Goal: Obtain resource: Obtain resource

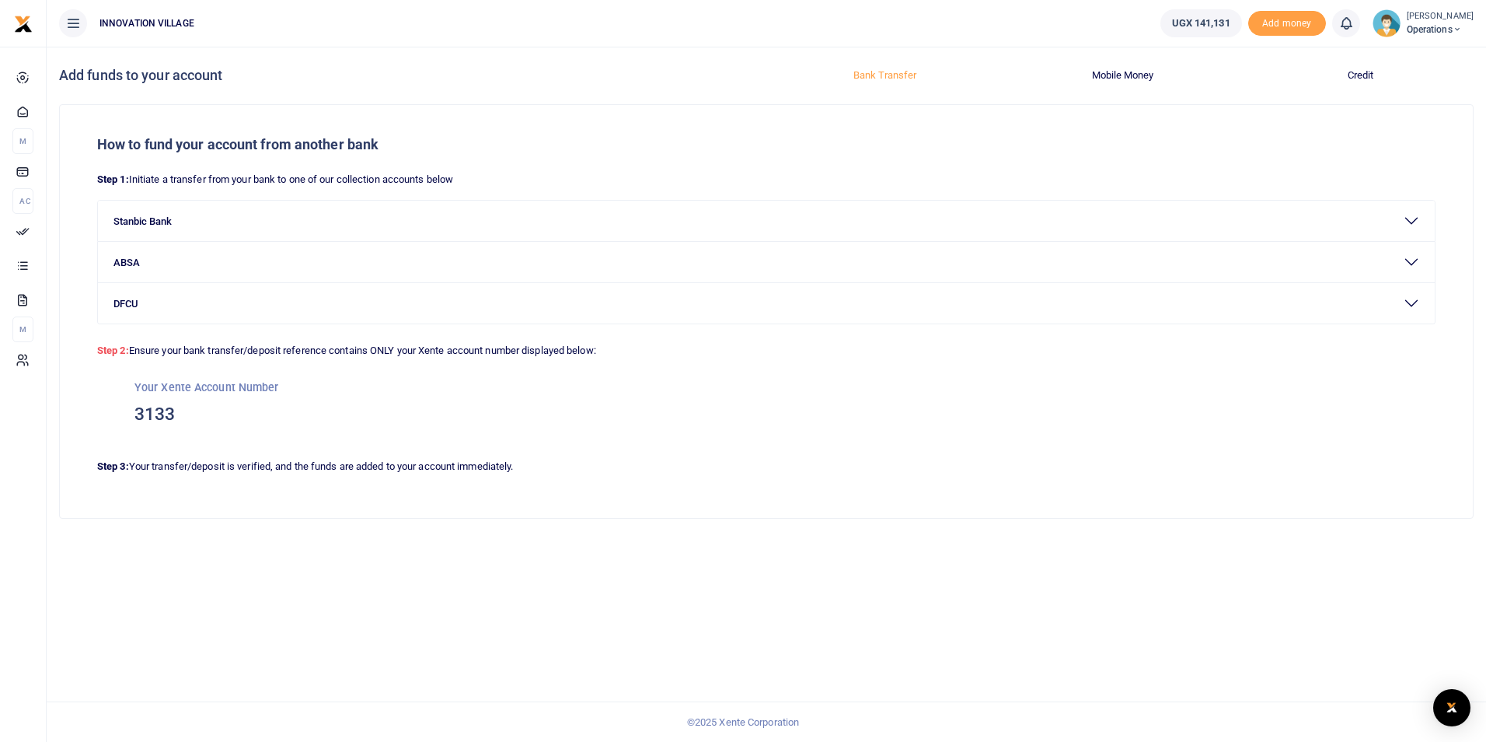
click at [871, 74] on button "Bank Transfer" at bounding box center [885, 75] width 219 height 25
click at [155, 218] on button "Stanbic Bank" at bounding box center [766, 221] width 1337 height 40
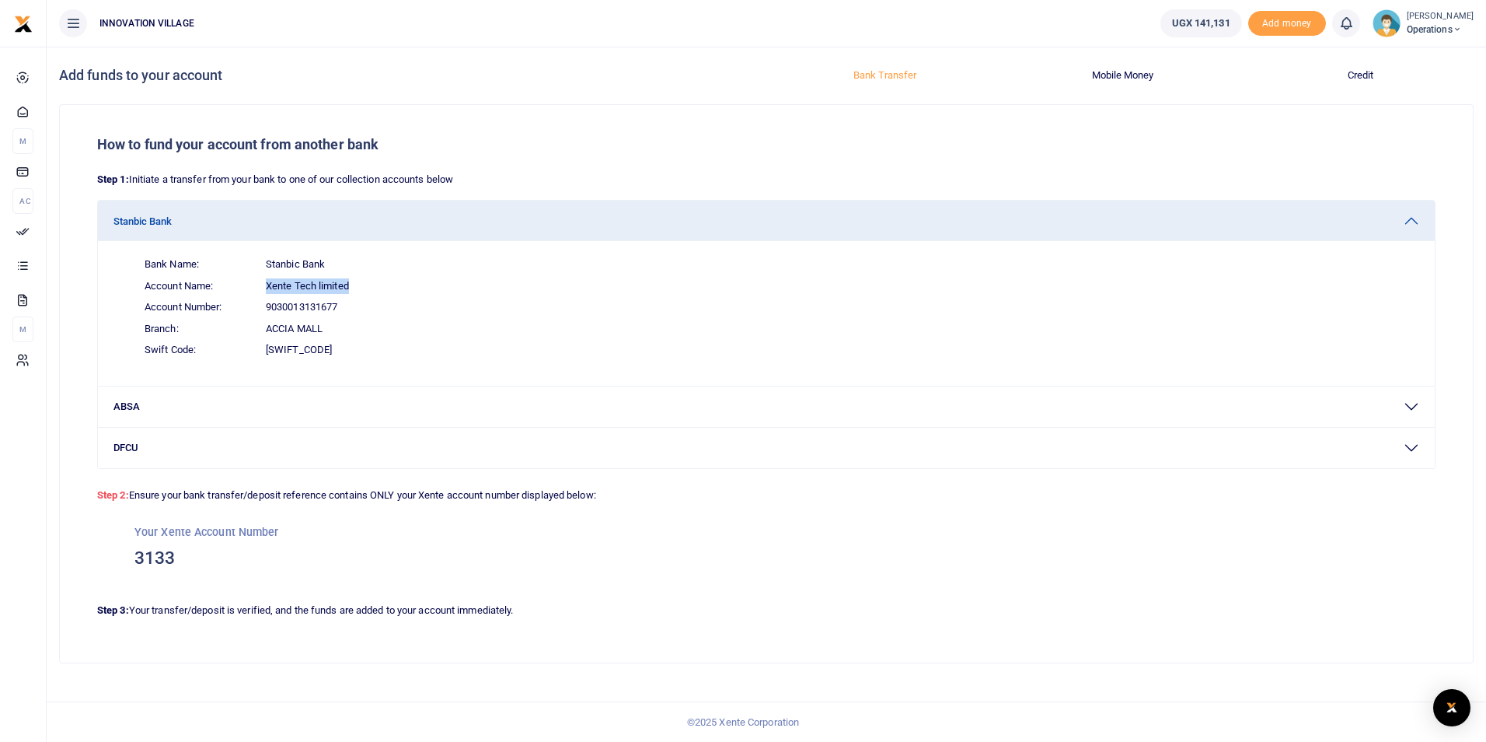
drag, startPoint x: 267, startPoint y: 283, endPoint x: 351, endPoint y: 283, distance: 84.0
click at [351, 283] on span "Account Name: Xente Tech limited" at bounding box center [775, 286] width 1287 height 22
copy span "Xente Tech limited"
drag, startPoint x: 267, startPoint y: 303, endPoint x: 345, endPoint y: 300, distance: 78.6
click at [345, 300] on span "Account Number: 9030013131677" at bounding box center [775, 307] width 1287 height 22
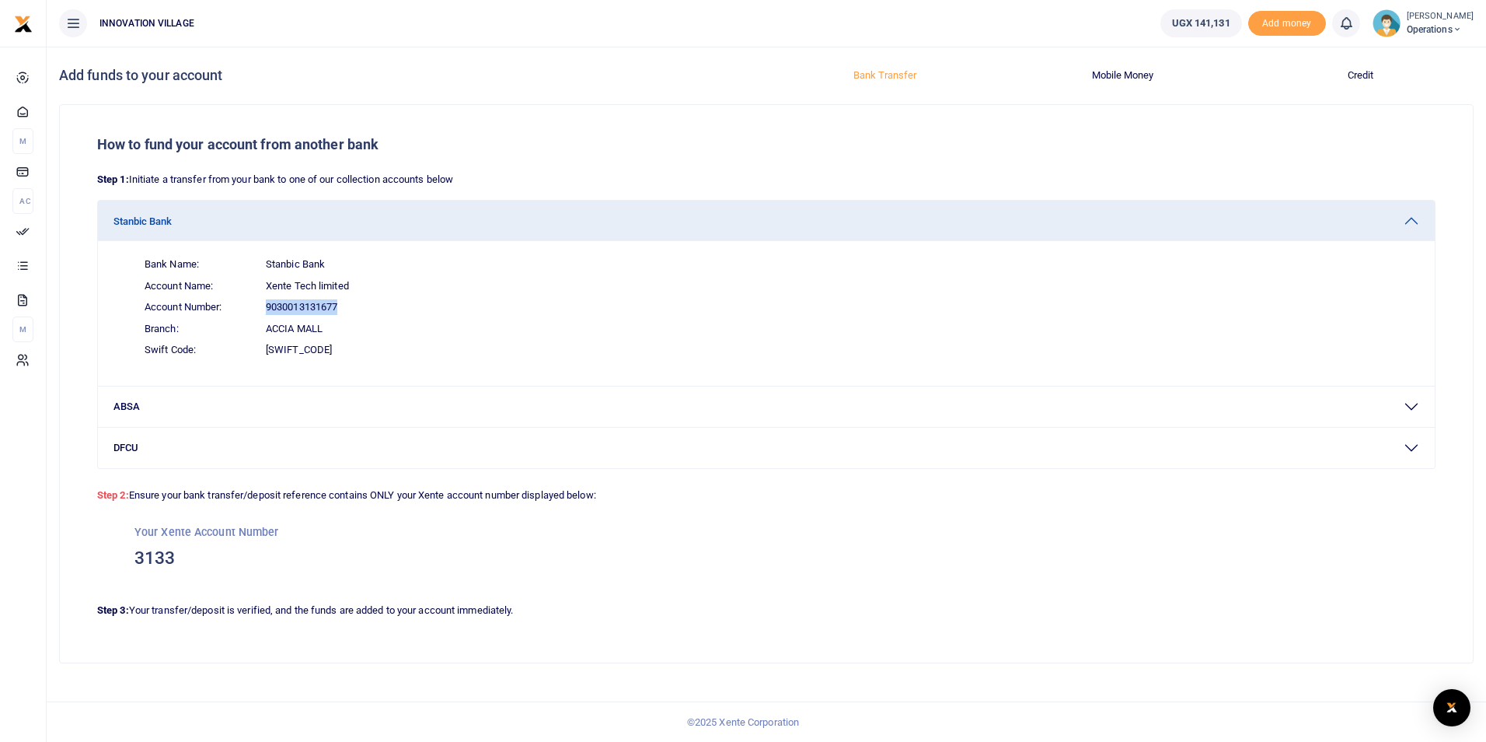
copy span "9030013131677"
drag, startPoint x: 136, startPoint y: 551, endPoint x: 173, endPoint y: 554, distance: 37.4
click at [173, 554] on h3 "3133" at bounding box center [766, 557] width 1264 height 23
copy h3 "3133"
